Goal: Task Accomplishment & Management: Manage account settings

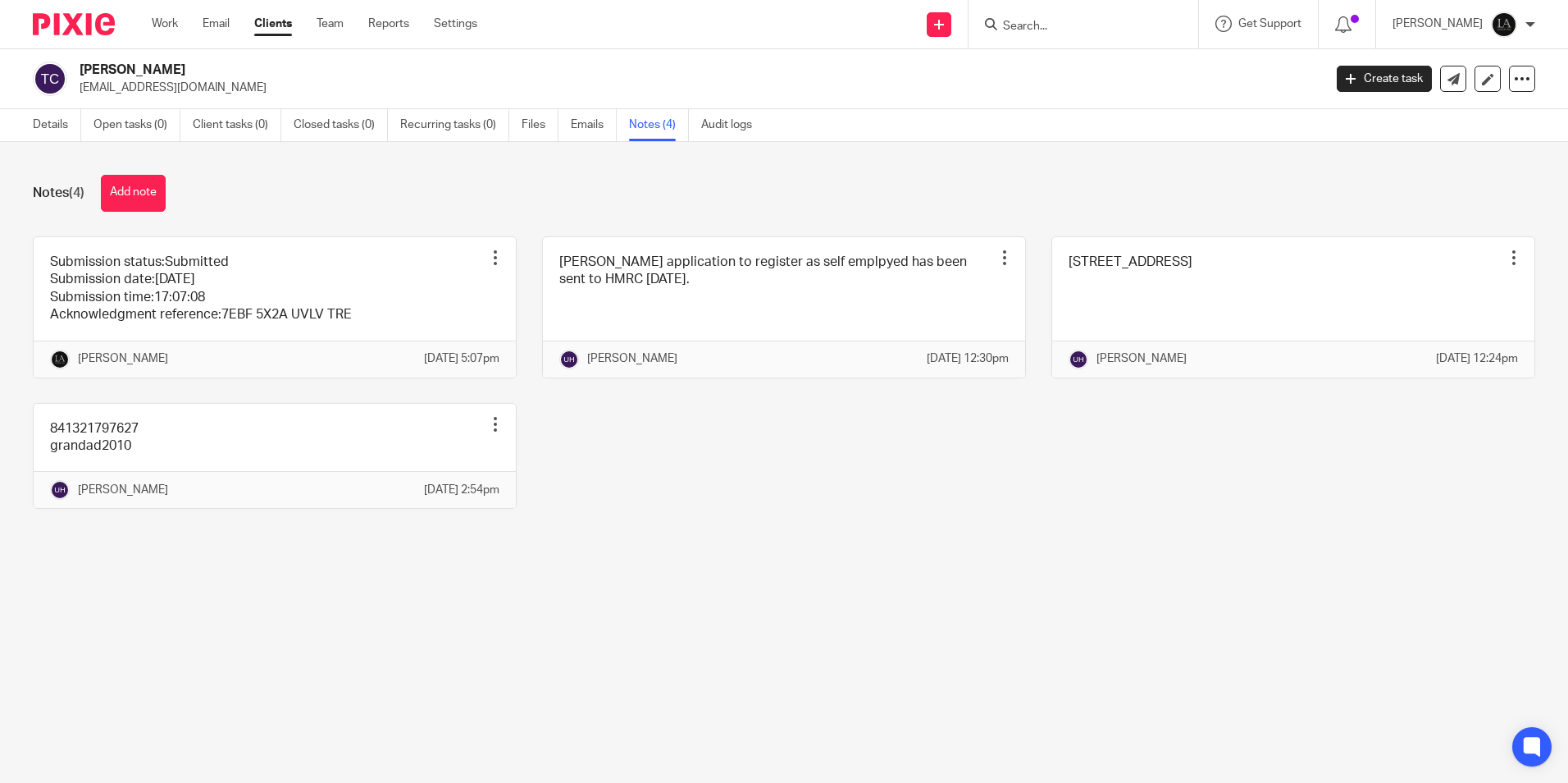
click at [1029, 30] on input "Search" at bounding box center [1075, 26] width 148 height 14
type input "tega"
click at [1074, 69] on link at bounding box center [1128, 70] width 262 height 38
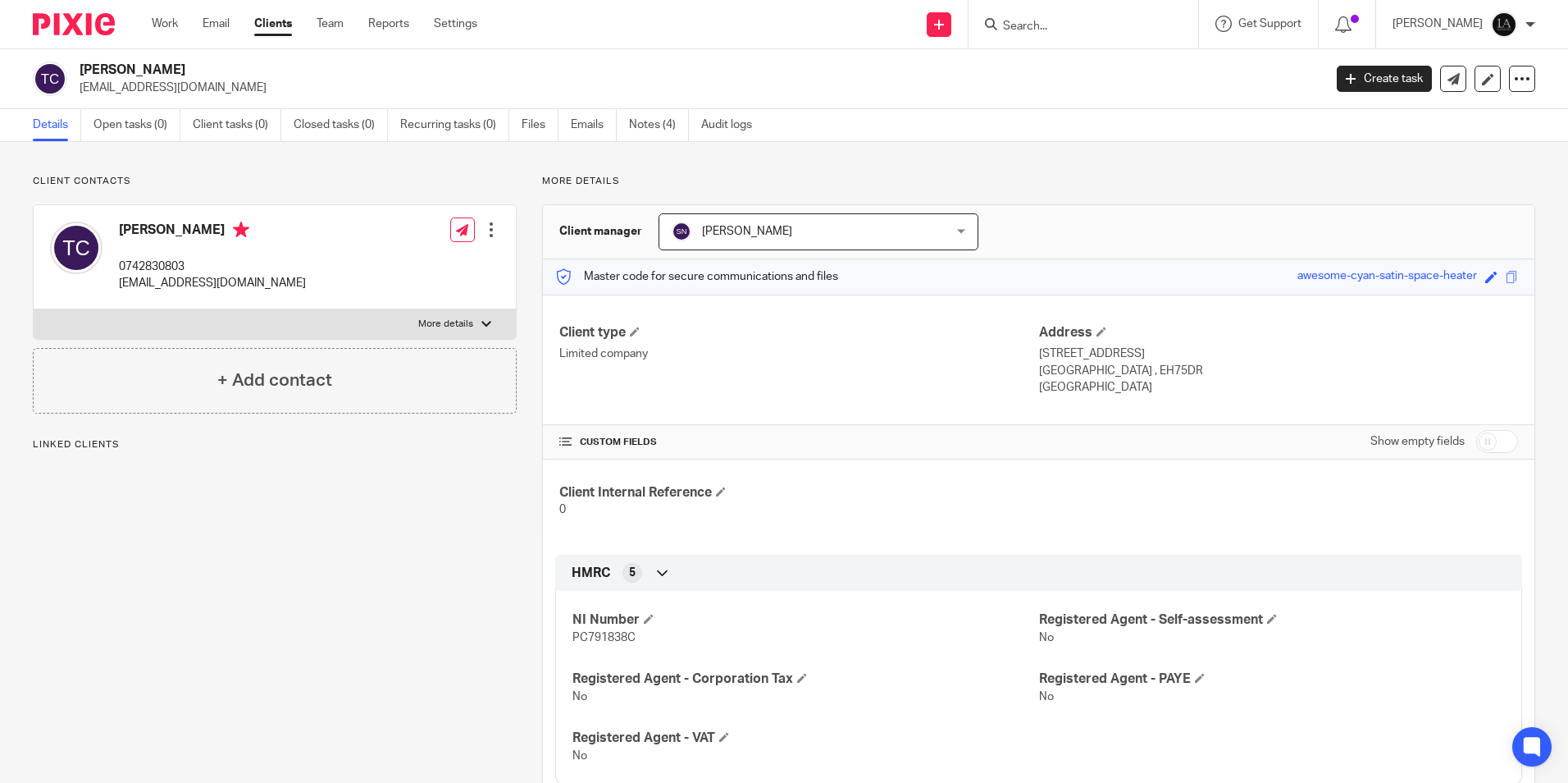
scroll to position [164, 0]
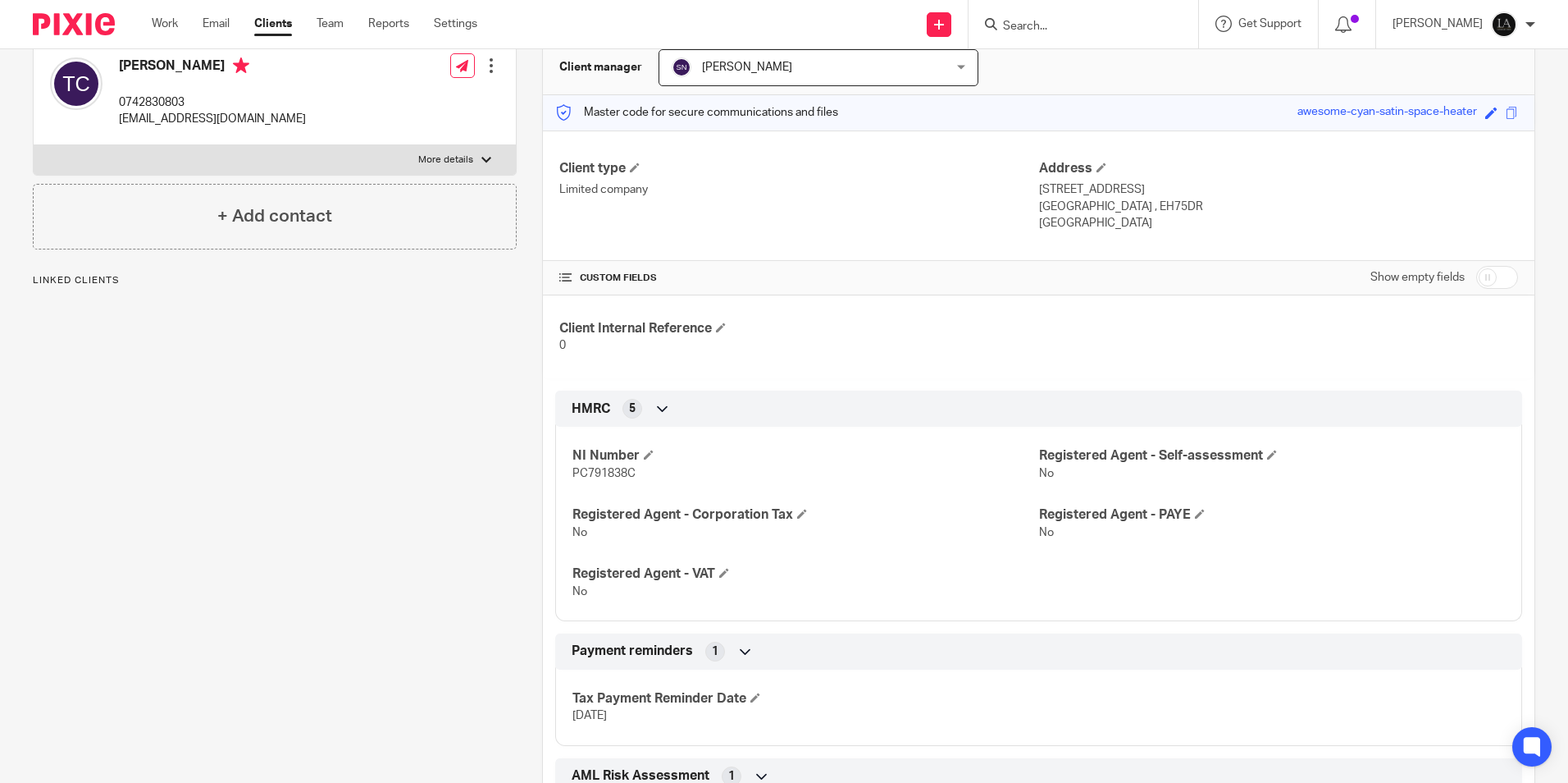
click at [626, 478] on span "PC791838C" at bounding box center [604, 474] width 63 height 12
copy span "PC791838C"
click at [131, 71] on h4 "[PERSON_NAME]" at bounding box center [213, 67] width 187 height 20
drag, startPoint x: 131, startPoint y: 71, endPoint x: 204, endPoint y: 72, distance: 73.0
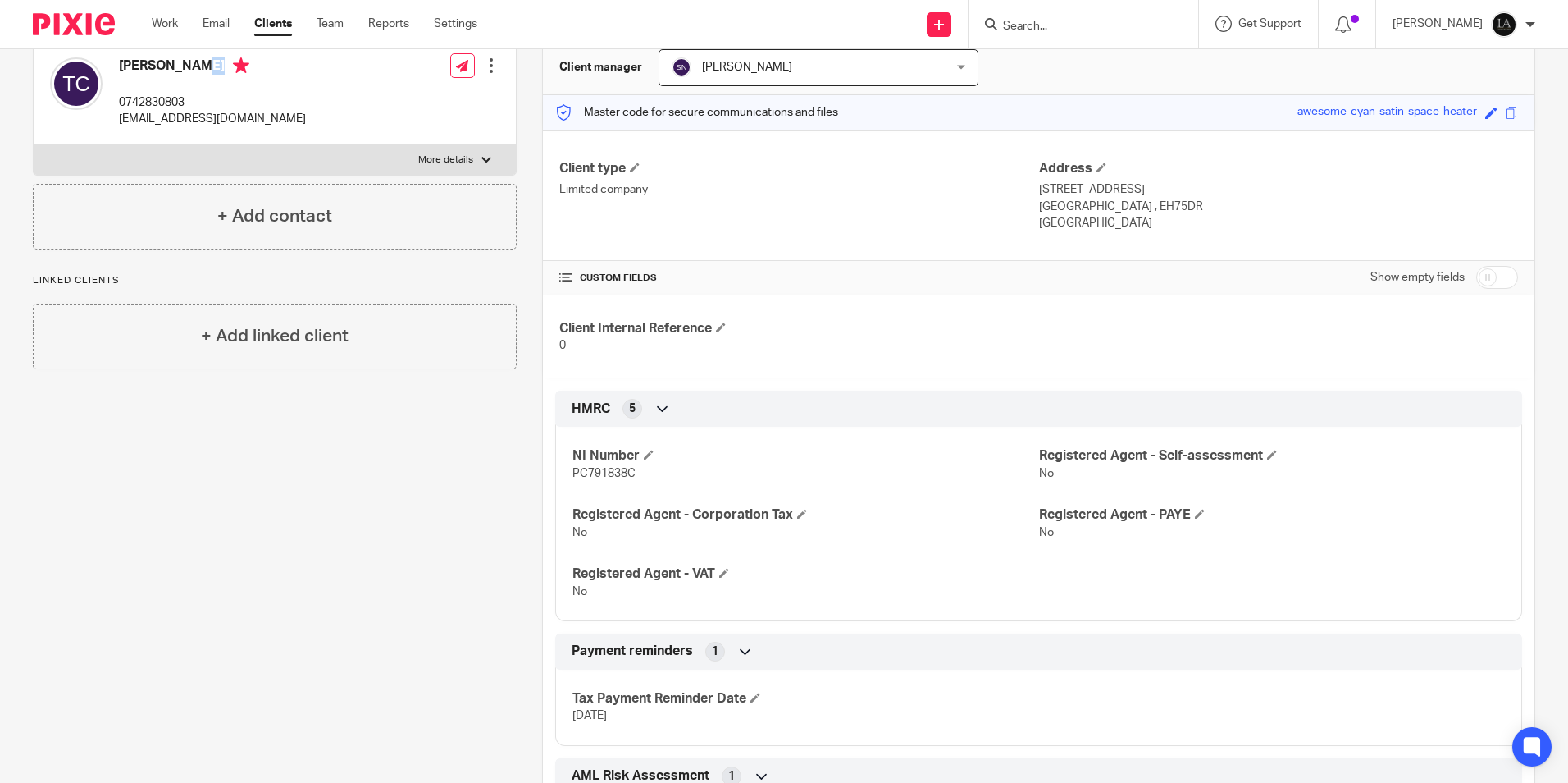
click at [204, 72] on h4 "[PERSON_NAME]" at bounding box center [213, 67] width 187 height 20
copy h4 "Teigan Cairns"
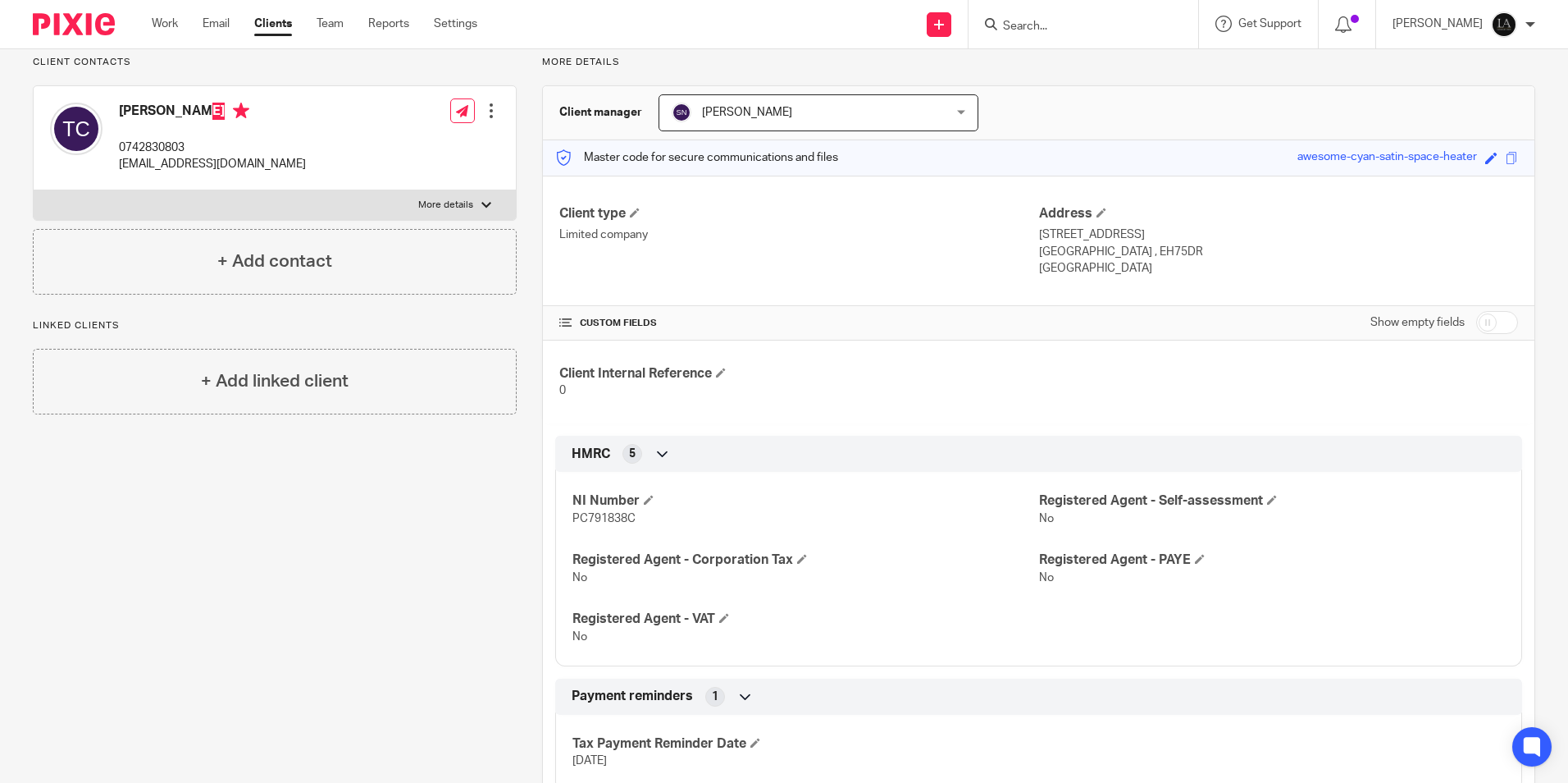
scroll to position [82, 0]
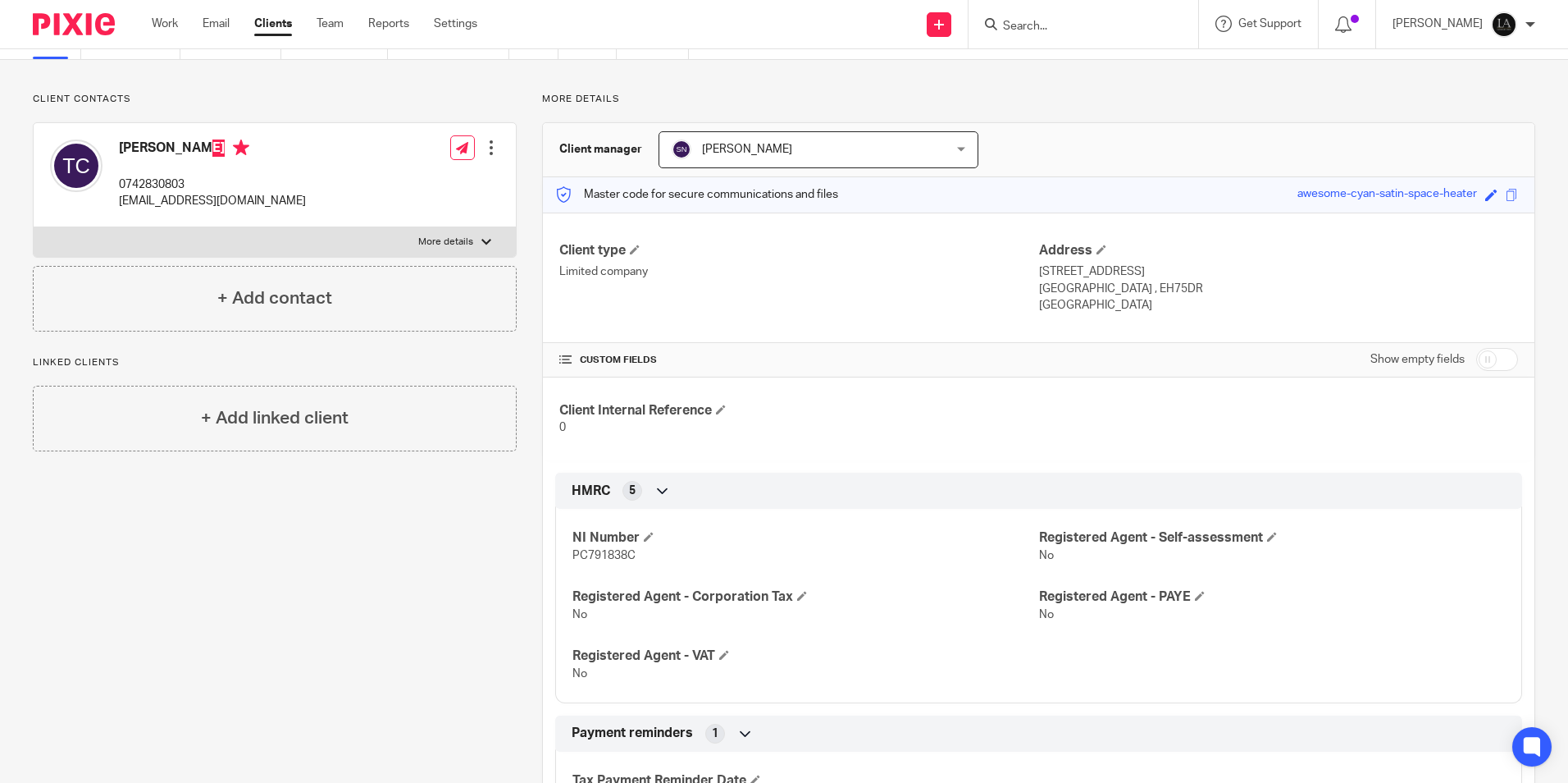
click at [444, 246] on p "More details" at bounding box center [445, 243] width 55 height 14
click at [34, 227] on input "More details" at bounding box center [33, 226] width 1 height 1
checkbox input "true"
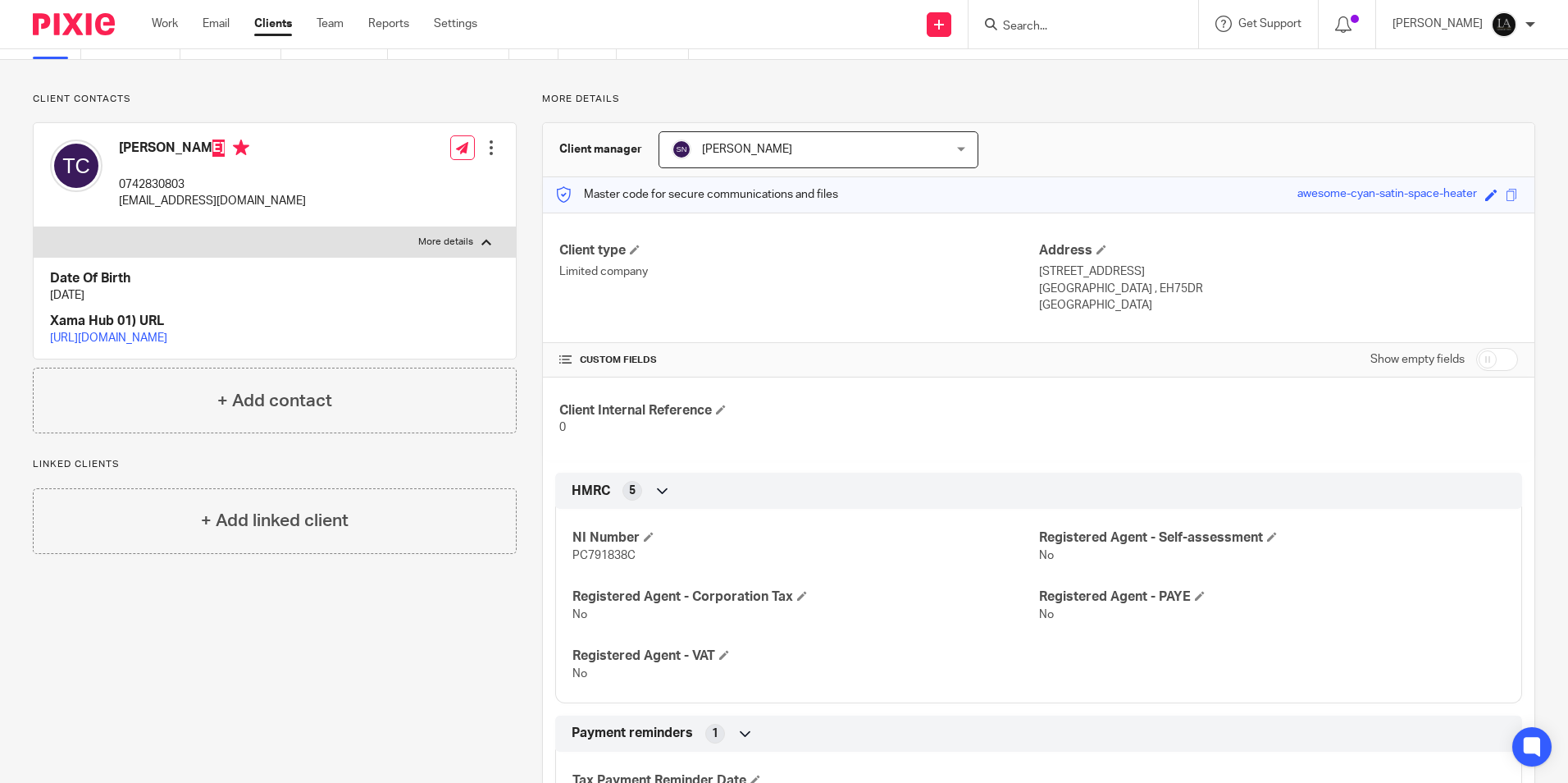
scroll to position [0, 0]
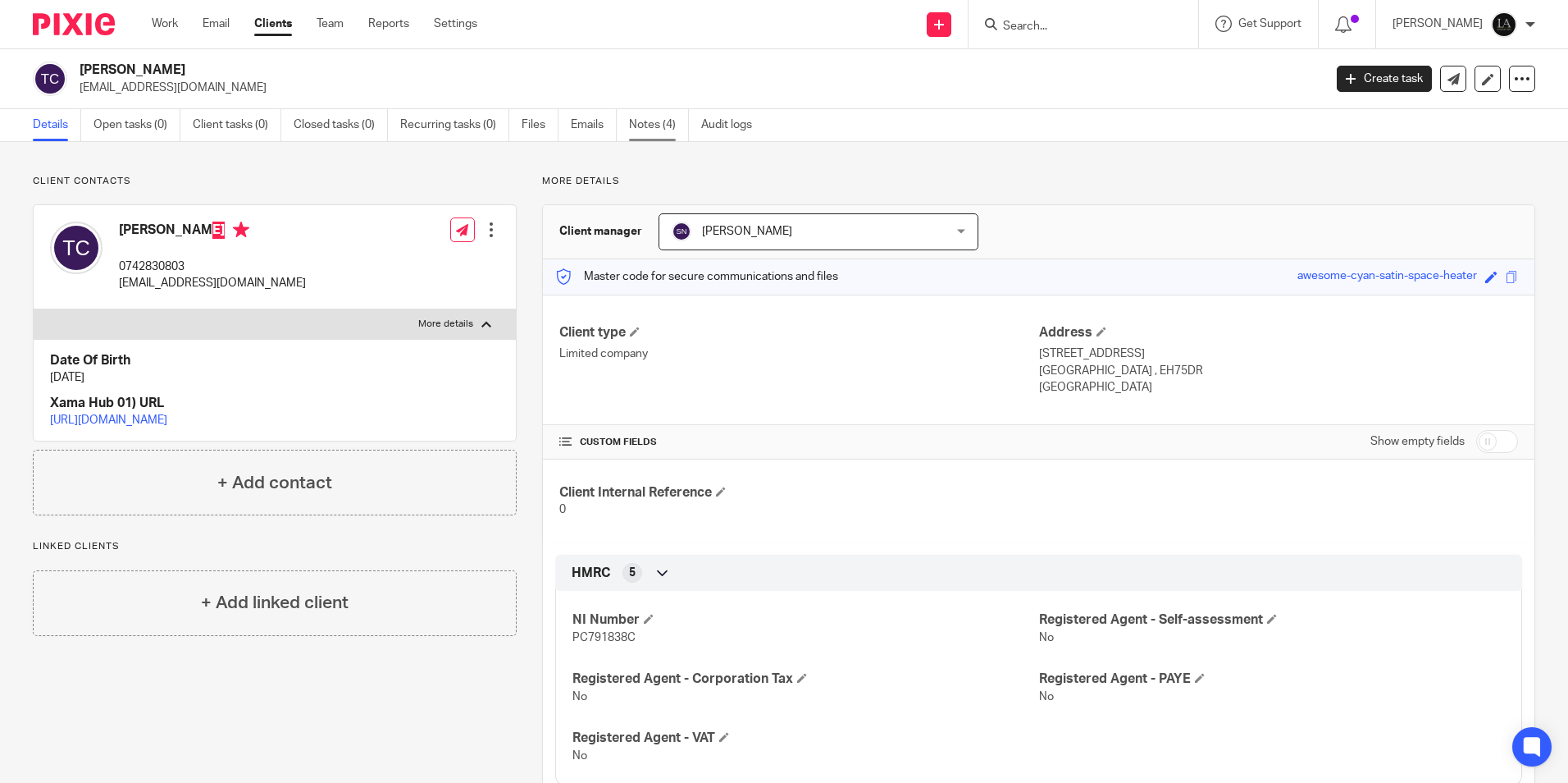
click at [663, 123] on link "Notes (4)" at bounding box center [659, 125] width 60 height 32
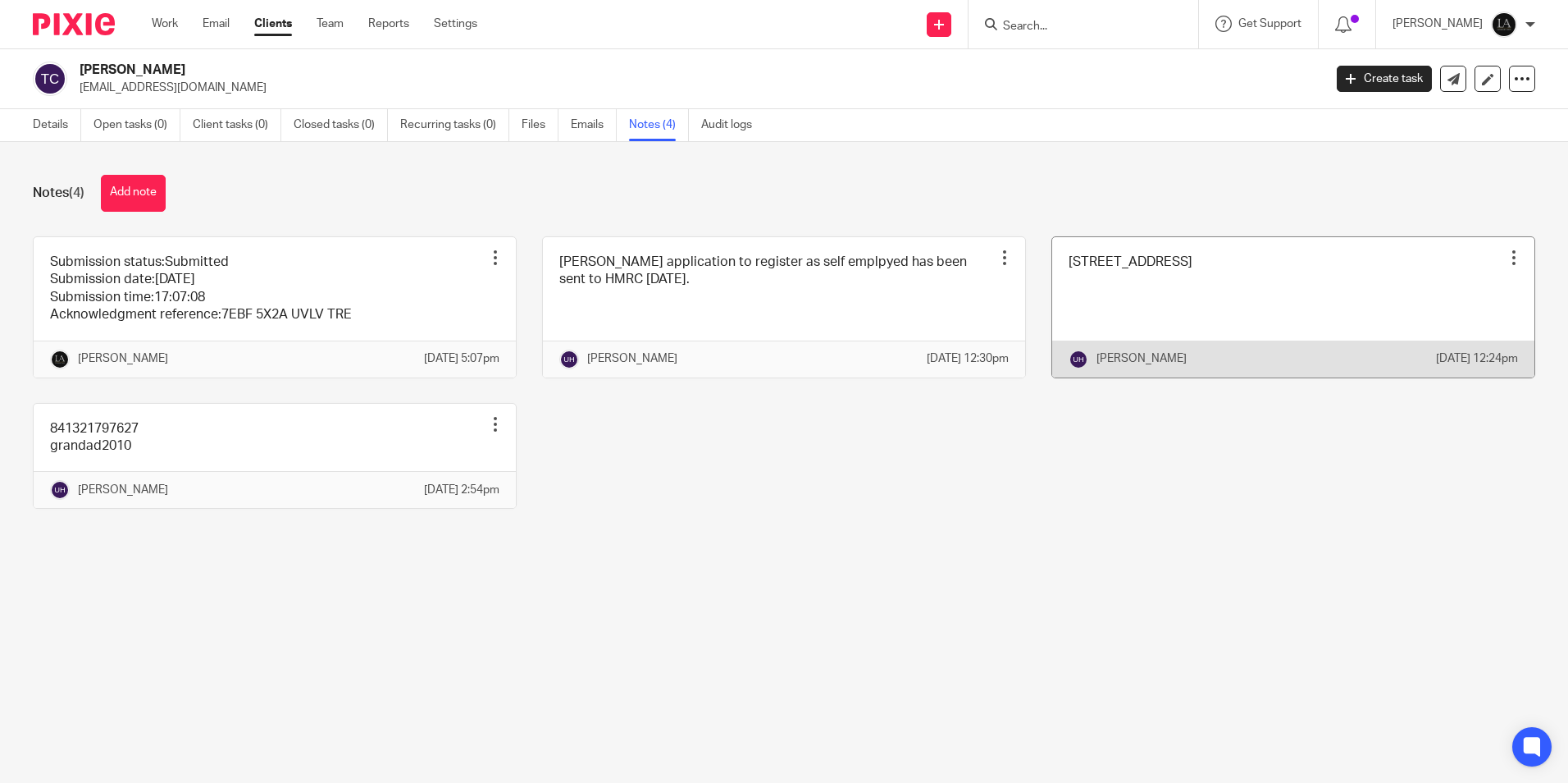
click at [1136, 307] on link at bounding box center [1293, 306] width 482 height 140
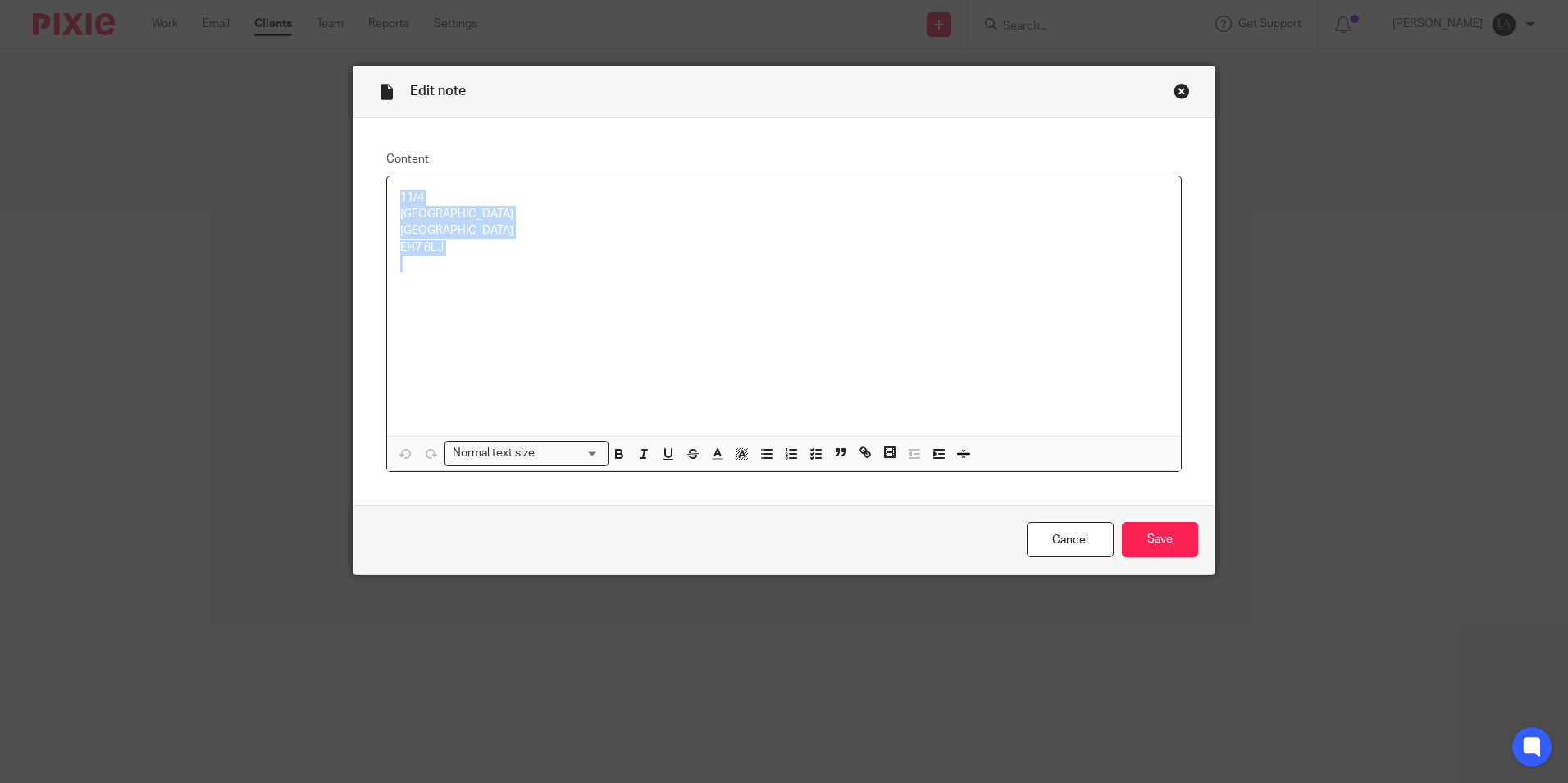
click at [354, 188] on div "Content 11/4 Loganlea Gardens Edinburgh EH7 6LJ Normal text size Loading... Rem…" at bounding box center [784, 311] width 861 height 388
click at [1134, 536] on input "Save" at bounding box center [1159, 539] width 76 height 36
